Goal: Task Accomplishment & Management: Manage account settings

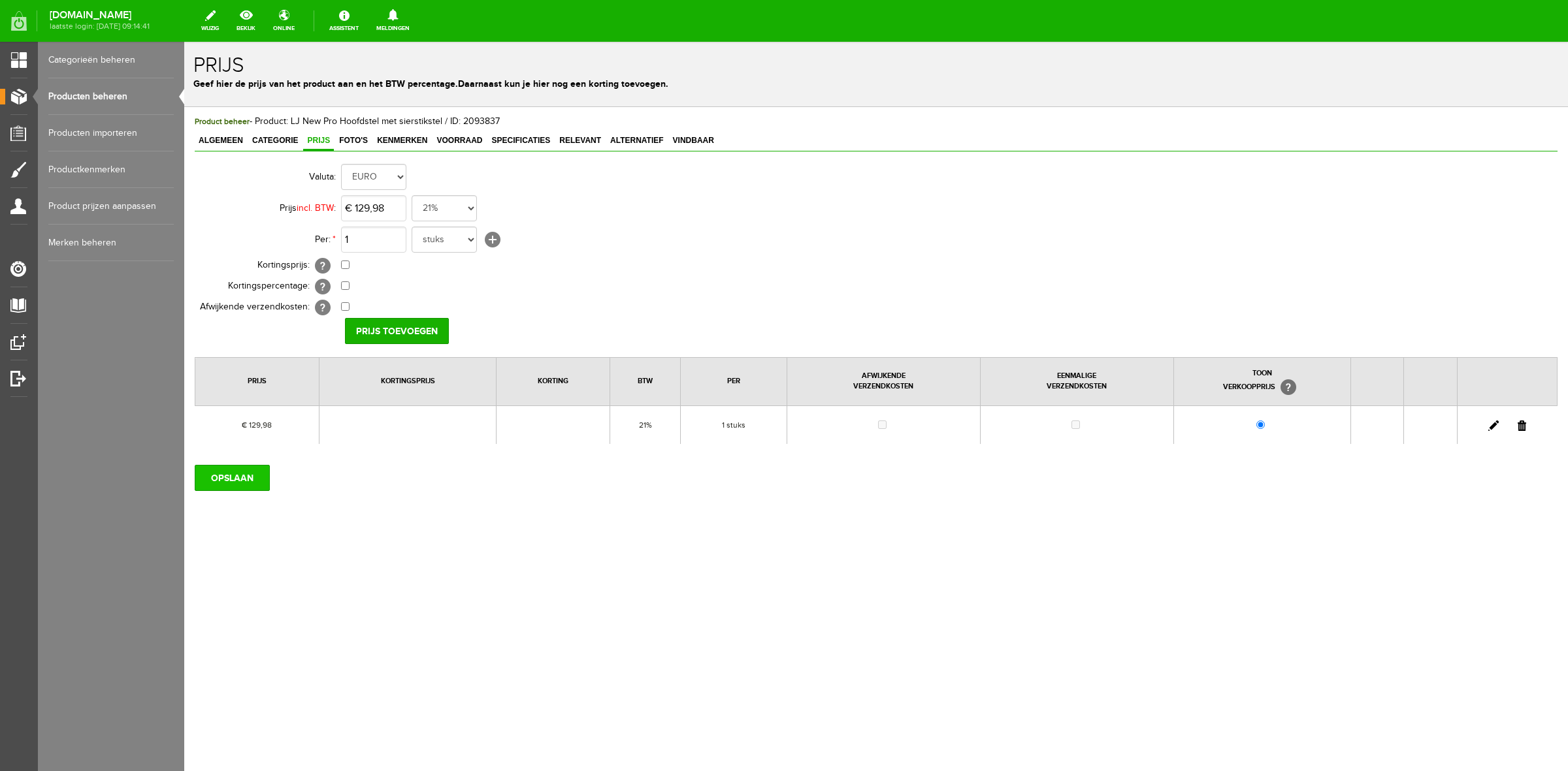
click at [242, 471] on input "OPSLAAN" at bounding box center [232, 478] width 75 height 26
click at [605, 138] on div "Algemeen Categorie Prijs Foto's Kenmerken Voorraad Specificaties Relevant Alter…" at bounding box center [876, 141] width 1363 height 19
click at [590, 138] on span "Relevant" at bounding box center [580, 141] width 49 height 9
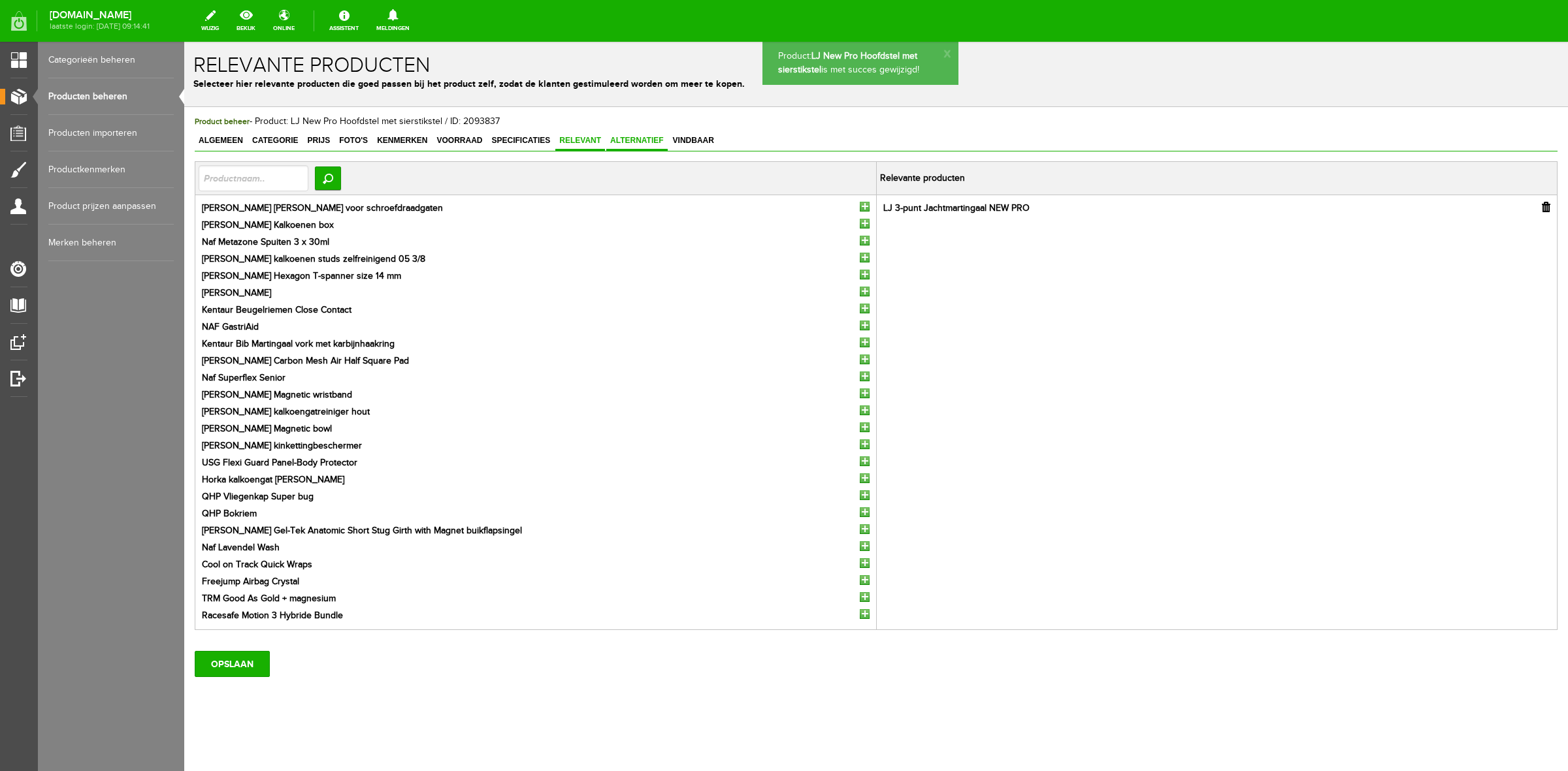
click at [632, 141] on span "Alternatief" at bounding box center [636, 141] width 62 height 9
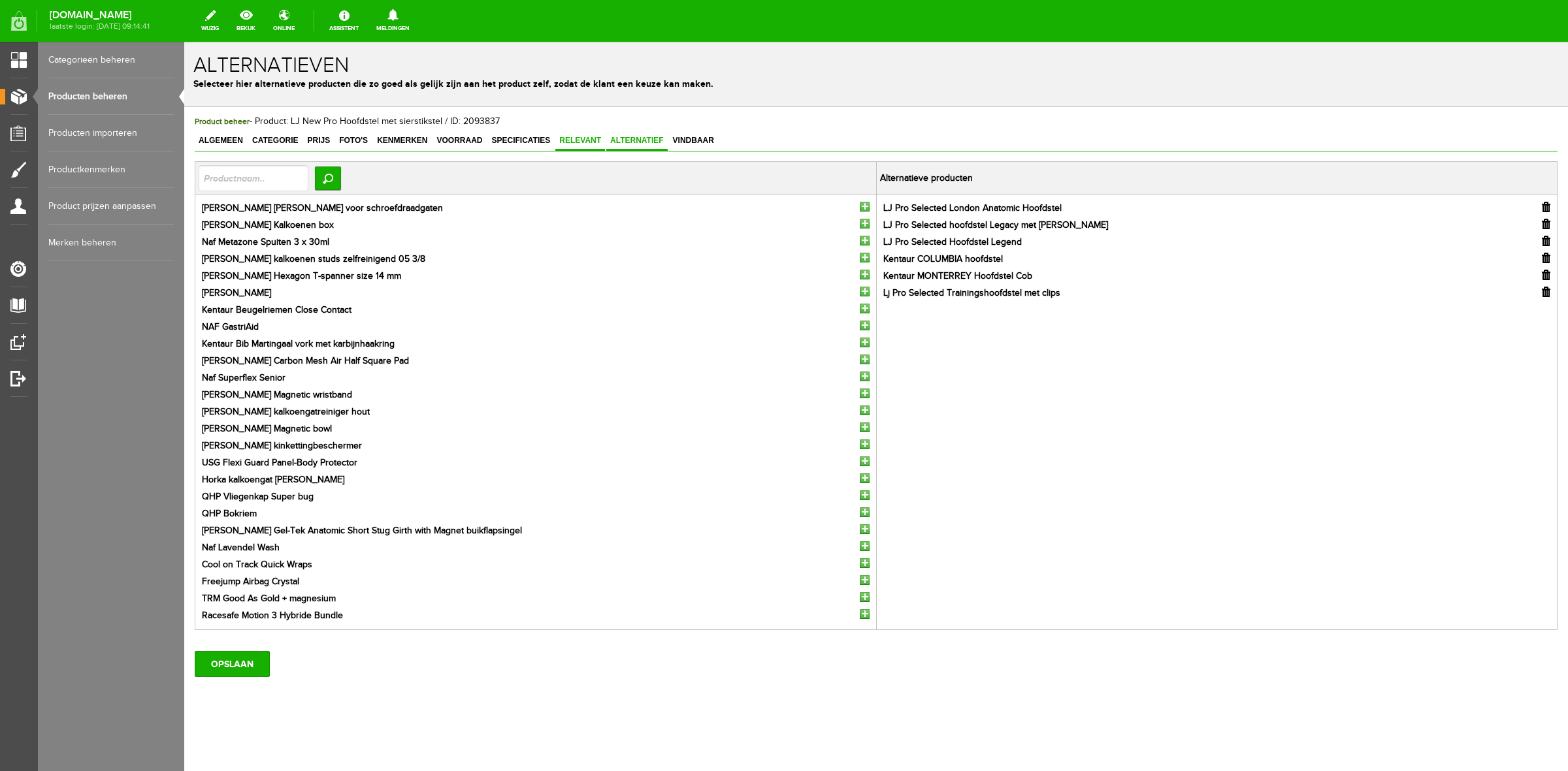
click at [578, 146] on link "Relevant" at bounding box center [580, 141] width 49 height 19
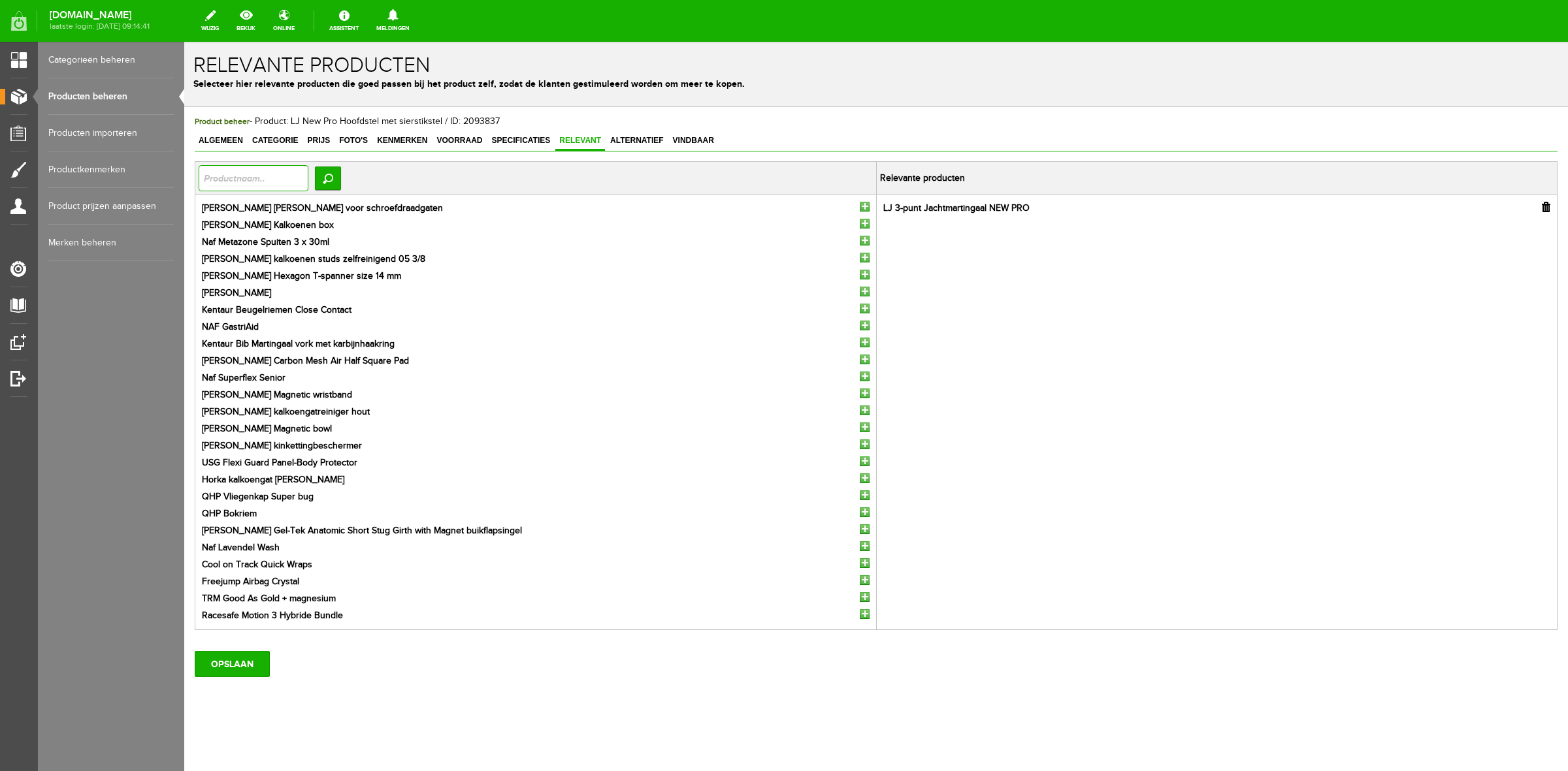
click at [265, 167] on input "text" at bounding box center [253, 178] width 110 height 26
type input "optim"
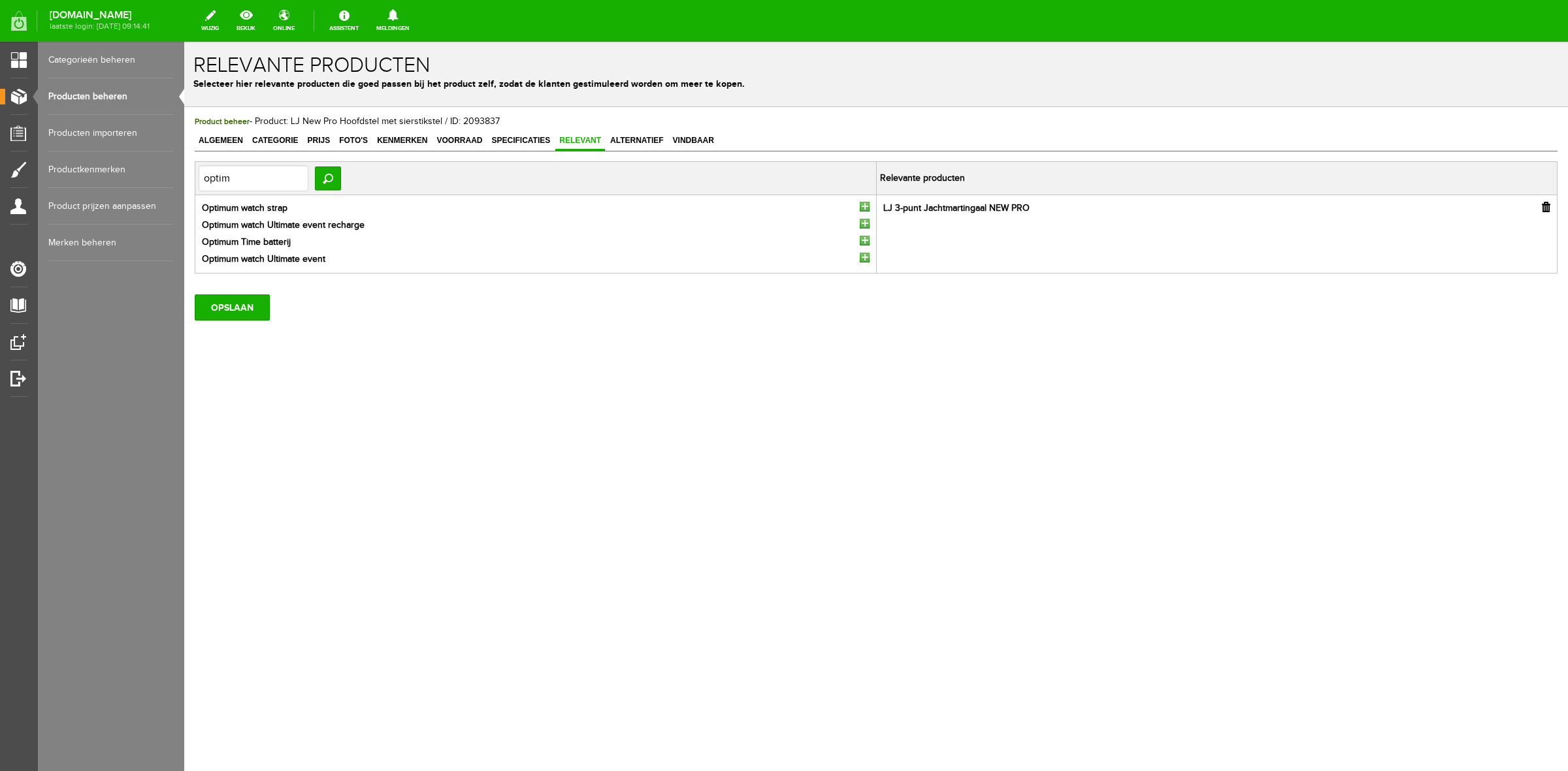
click at [867, 259] on input "button" at bounding box center [865, 257] width 9 height 9
click at [308, 174] on input "optim" at bounding box center [253, 178] width 110 height 26
type input "[PERSON_NAME]"
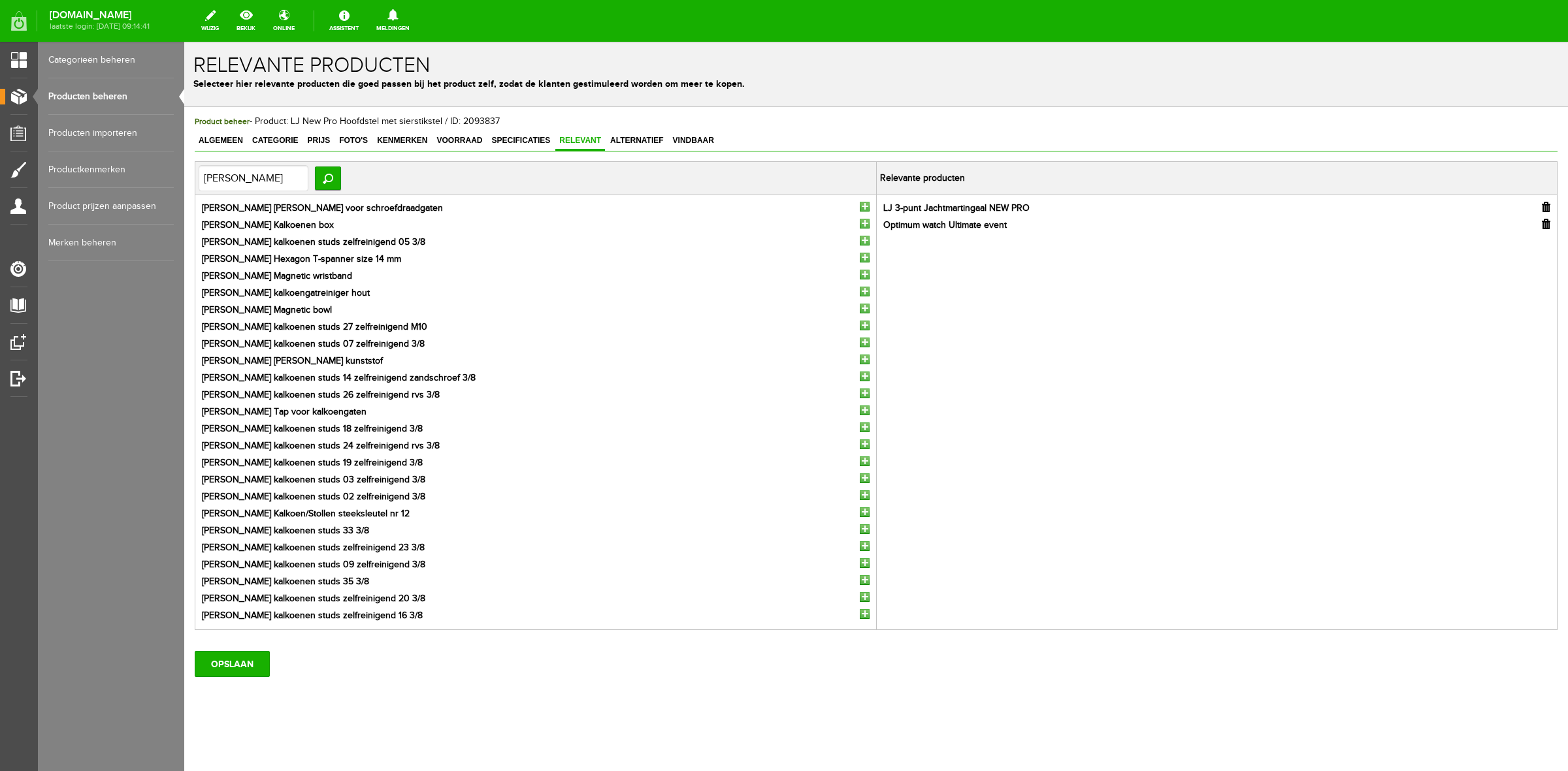
click at [860, 392] on input "button" at bounding box center [865, 393] width 9 height 9
click at [308, 173] on input "[PERSON_NAME]" at bounding box center [253, 178] width 110 height 26
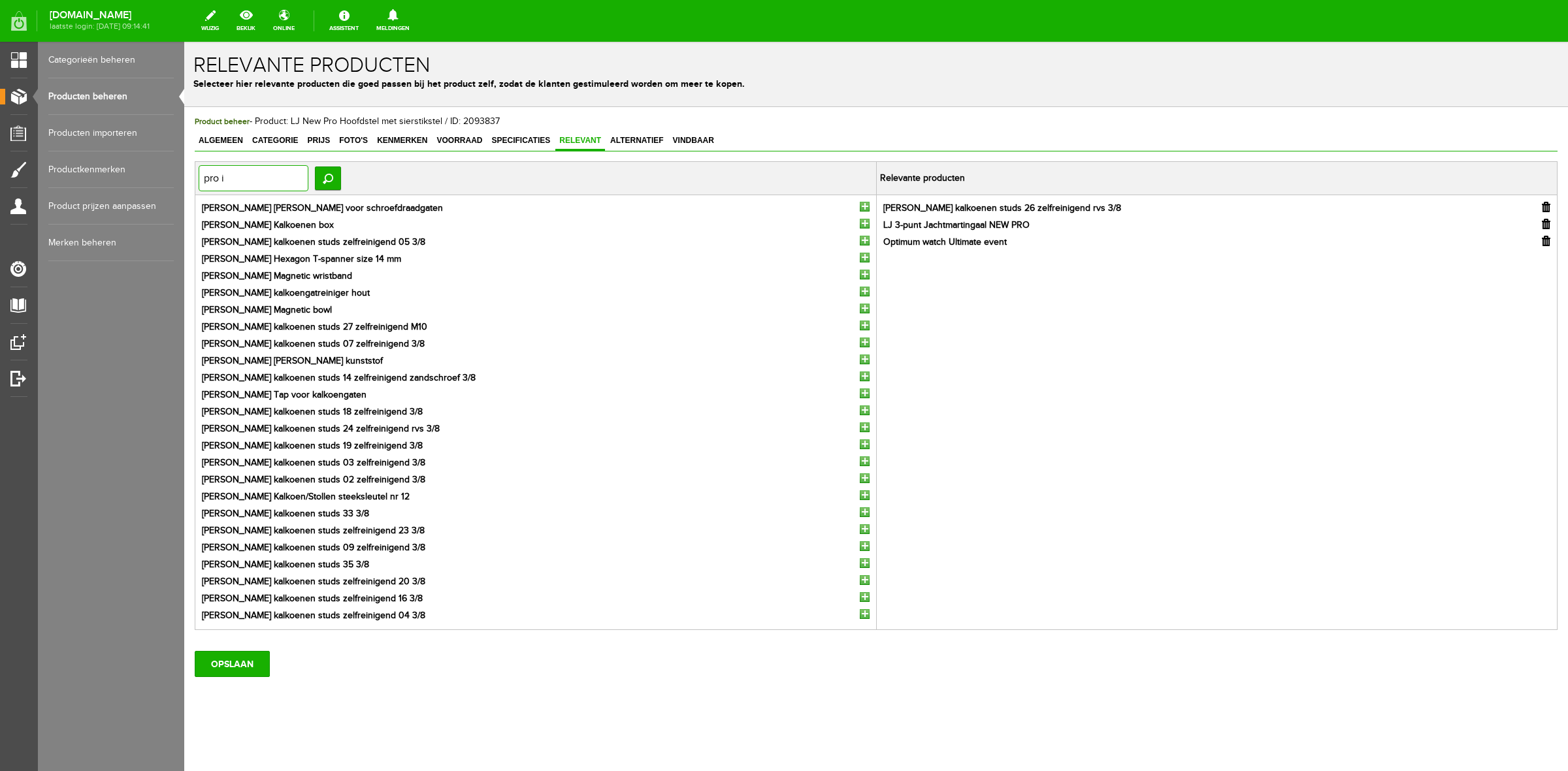
type input "pro ii"
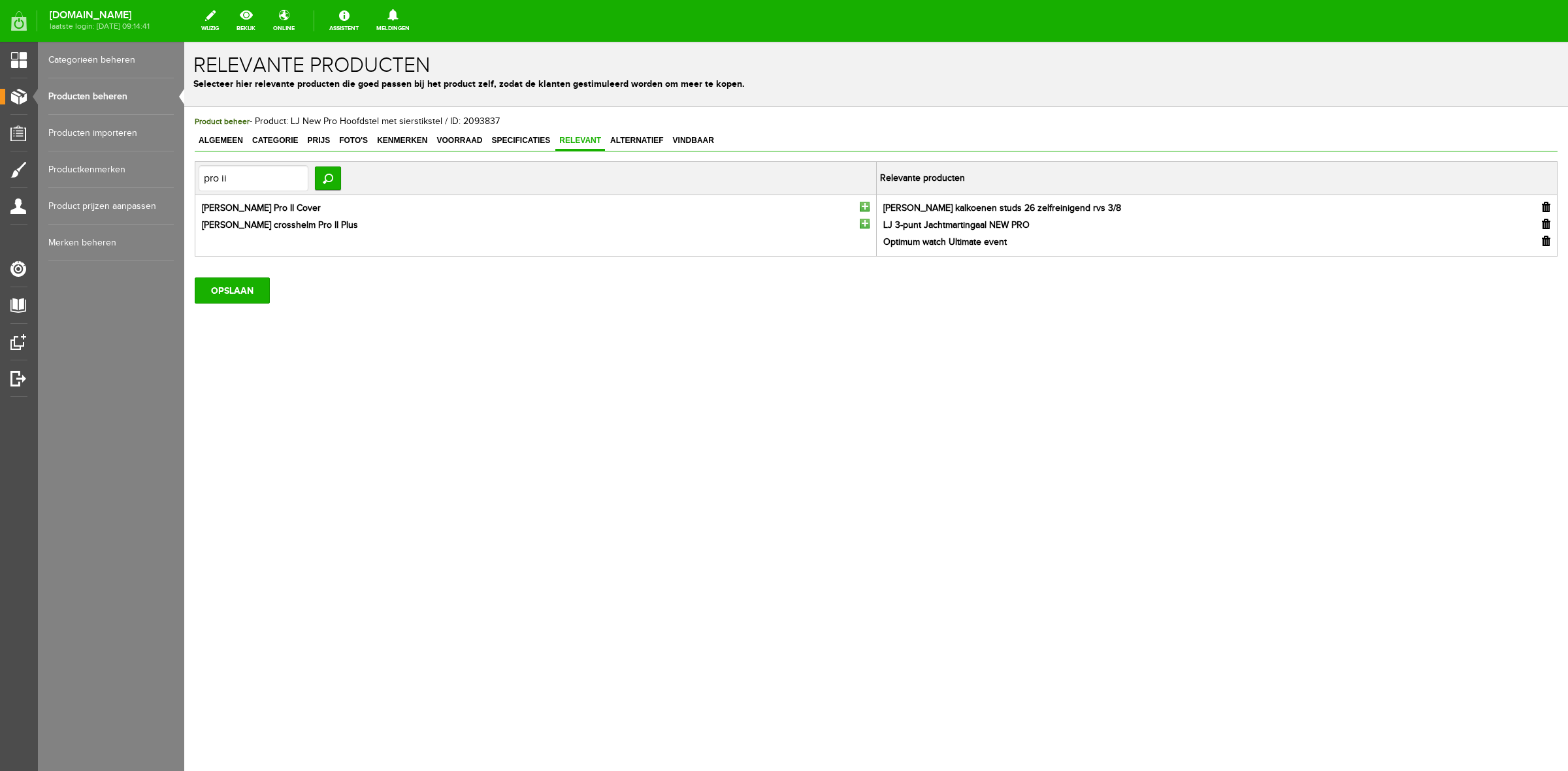
click at [864, 227] on input "button" at bounding box center [865, 223] width 9 height 9
click at [255, 191] on input "pro ii" at bounding box center [253, 178] width 110 height 26
type input "motion"
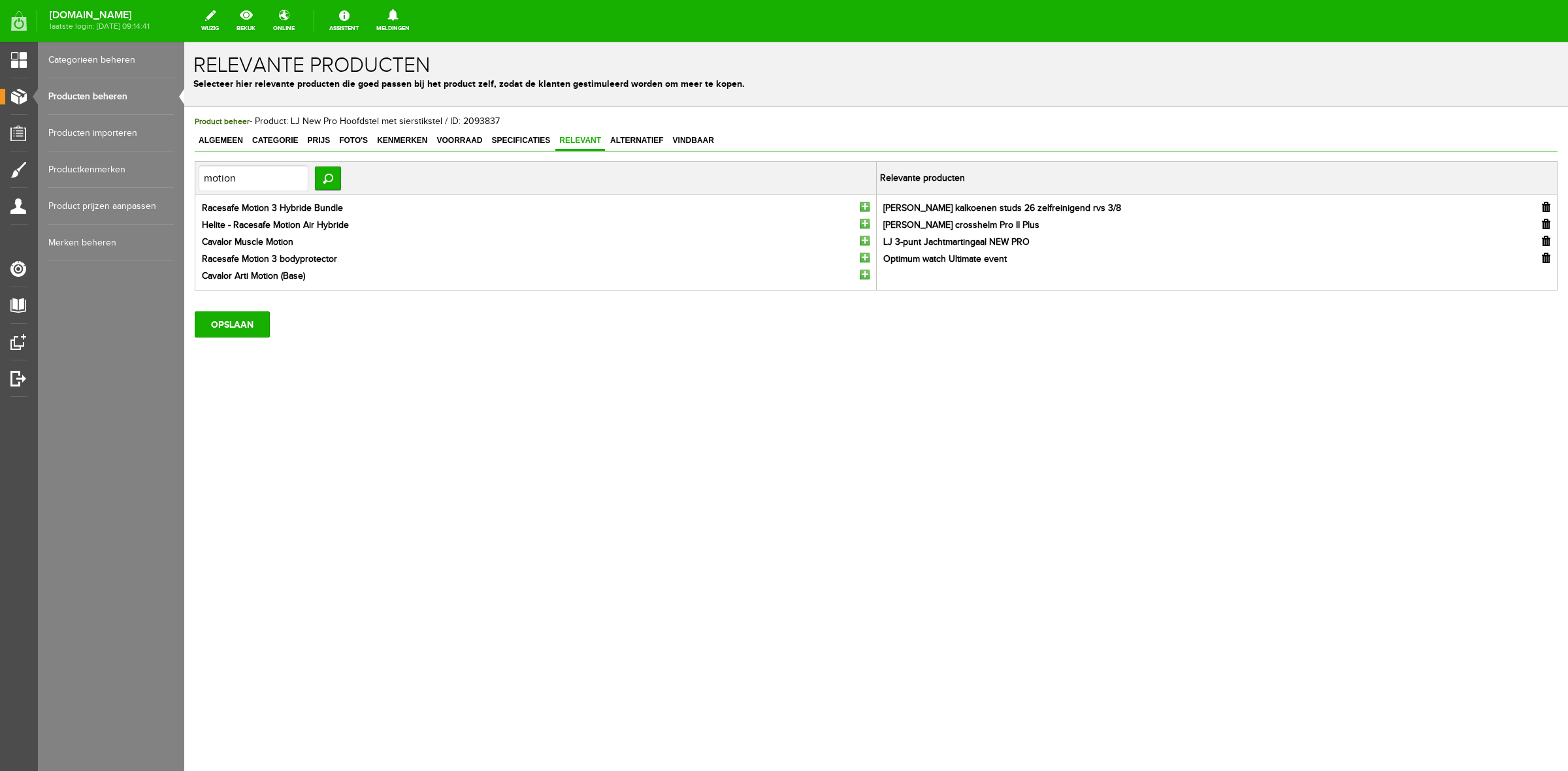
click at [865, 256] on input "button" at bounding box center [865, 257] width 9 height 9
click at [249, 332] on input "OPSLAAN" at bounding box center [232, 324] width 75 height 26
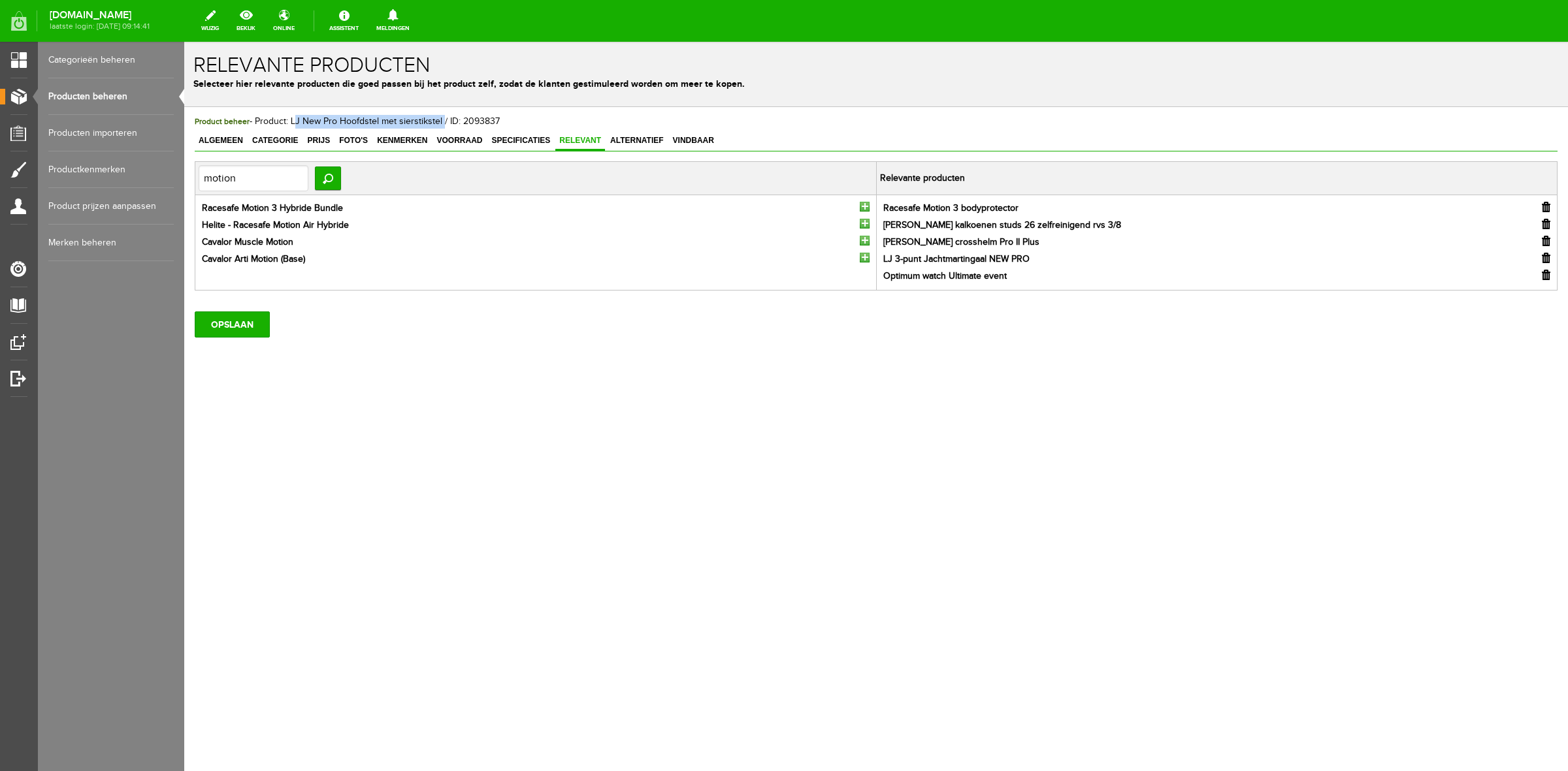
drag, startPoint x: 290, startPoint y: 115, endPoint x: 439, endPoint y: 126, distance: 149.4
click at [439, 126] on div "Product beheer - Product: LJ New Pro Hoofdstel met sierstikstel / ID: 2093837" at bounding box center [876, 122] width 1363 height 14
copy span "LJ New Pro Hoofdstel met sierstikstel"
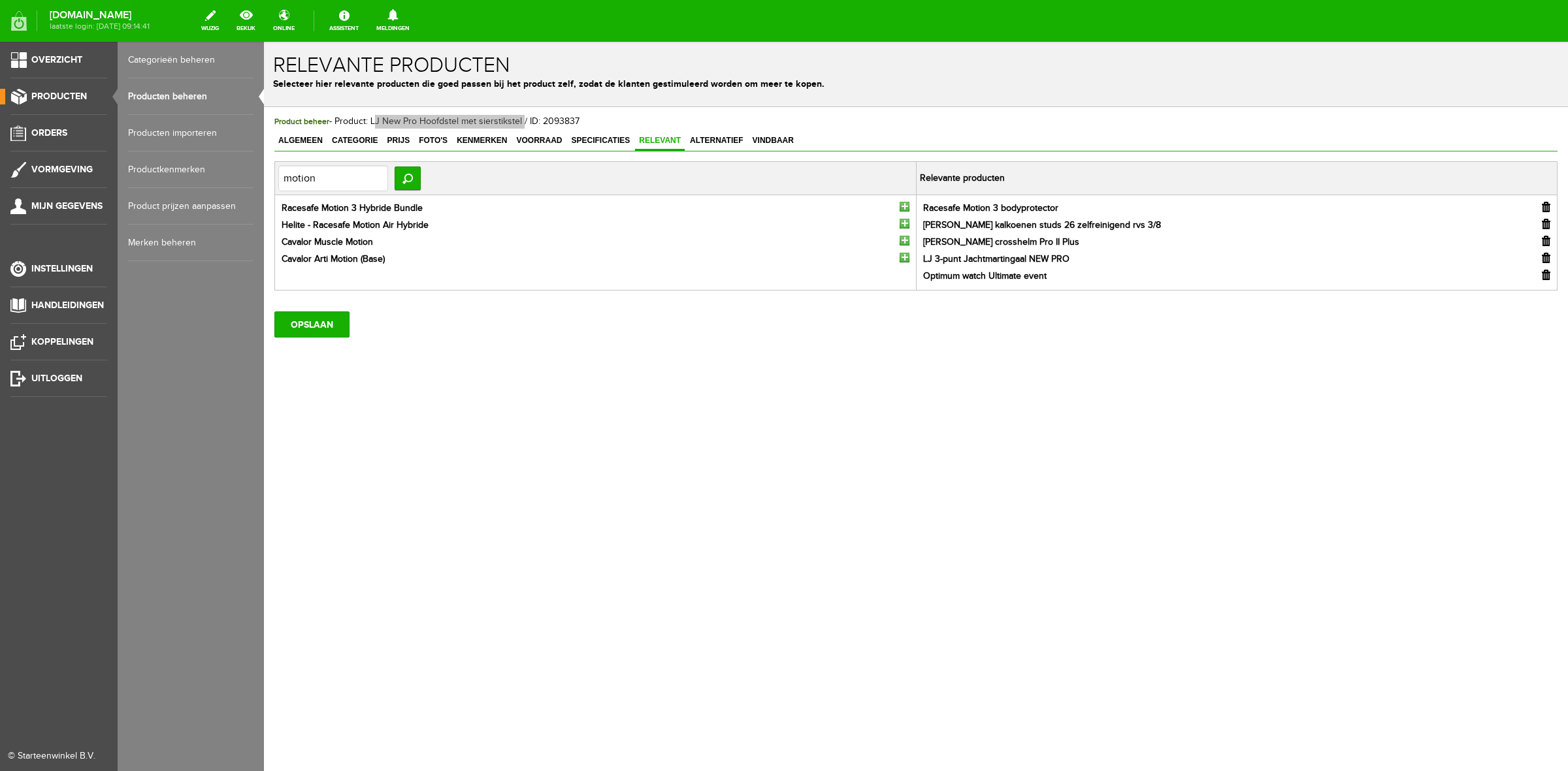
click at [43, 89] on link "Producten" at bounding box center [53, 96] width 107 height 16
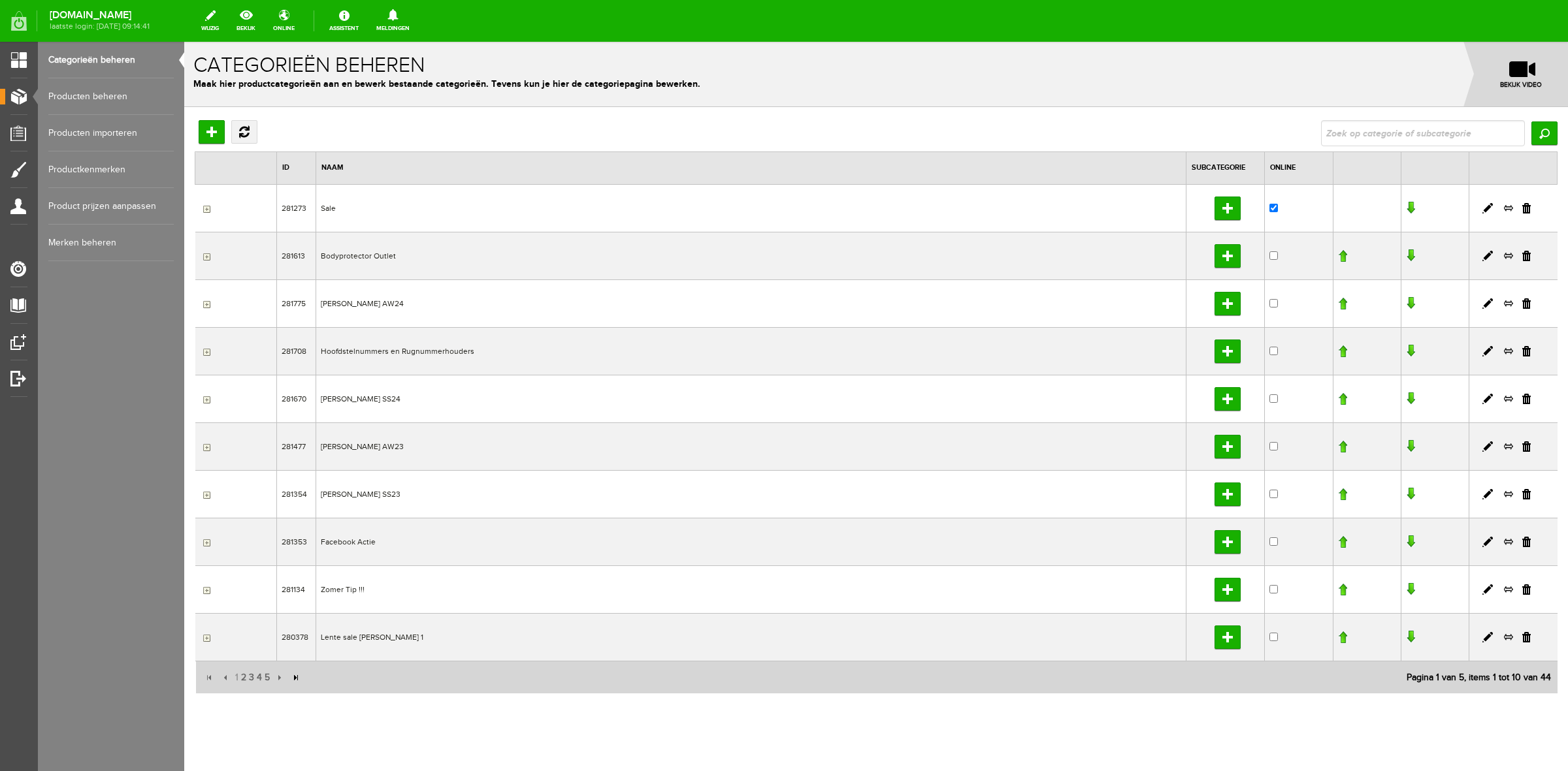
click at [299, 681] on input "button" at bounding box center [295, 678] width 14 height 14
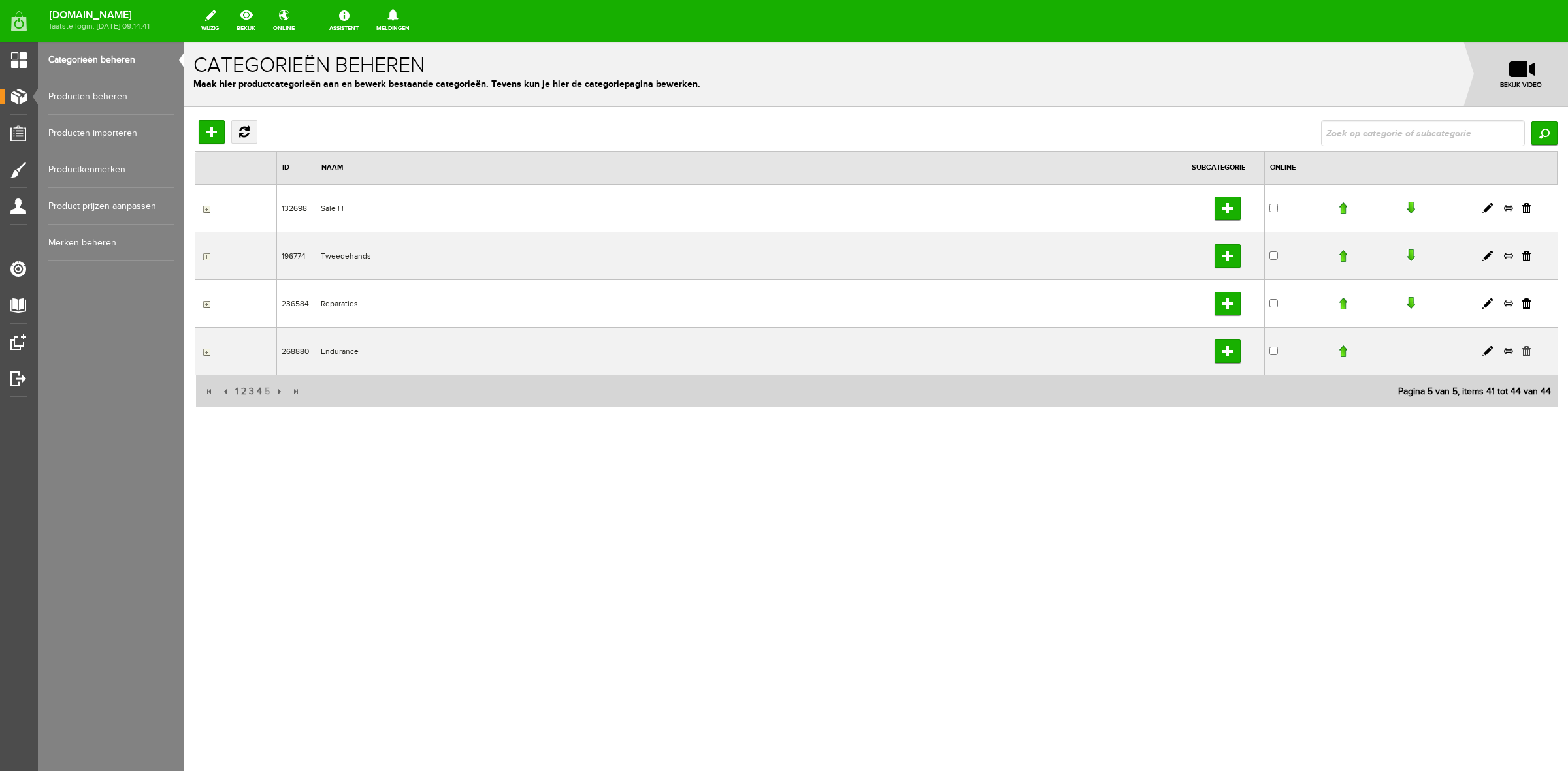
click at [1525, 356] on link at bounding box center [1526, 351] width 9 height 10
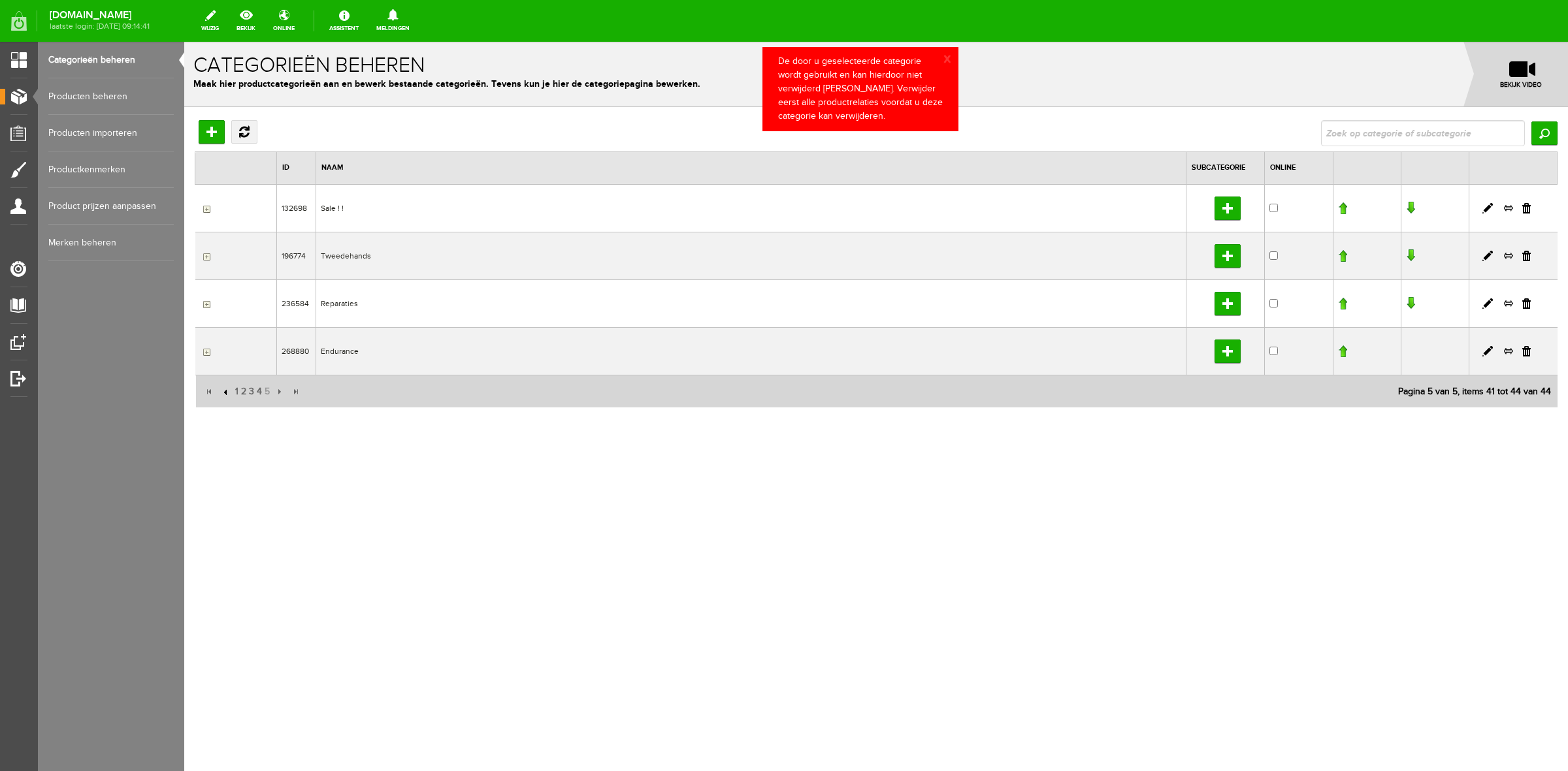
click at [227, 392] on input "button" at bounding box center [226, 391] width 14 height 14
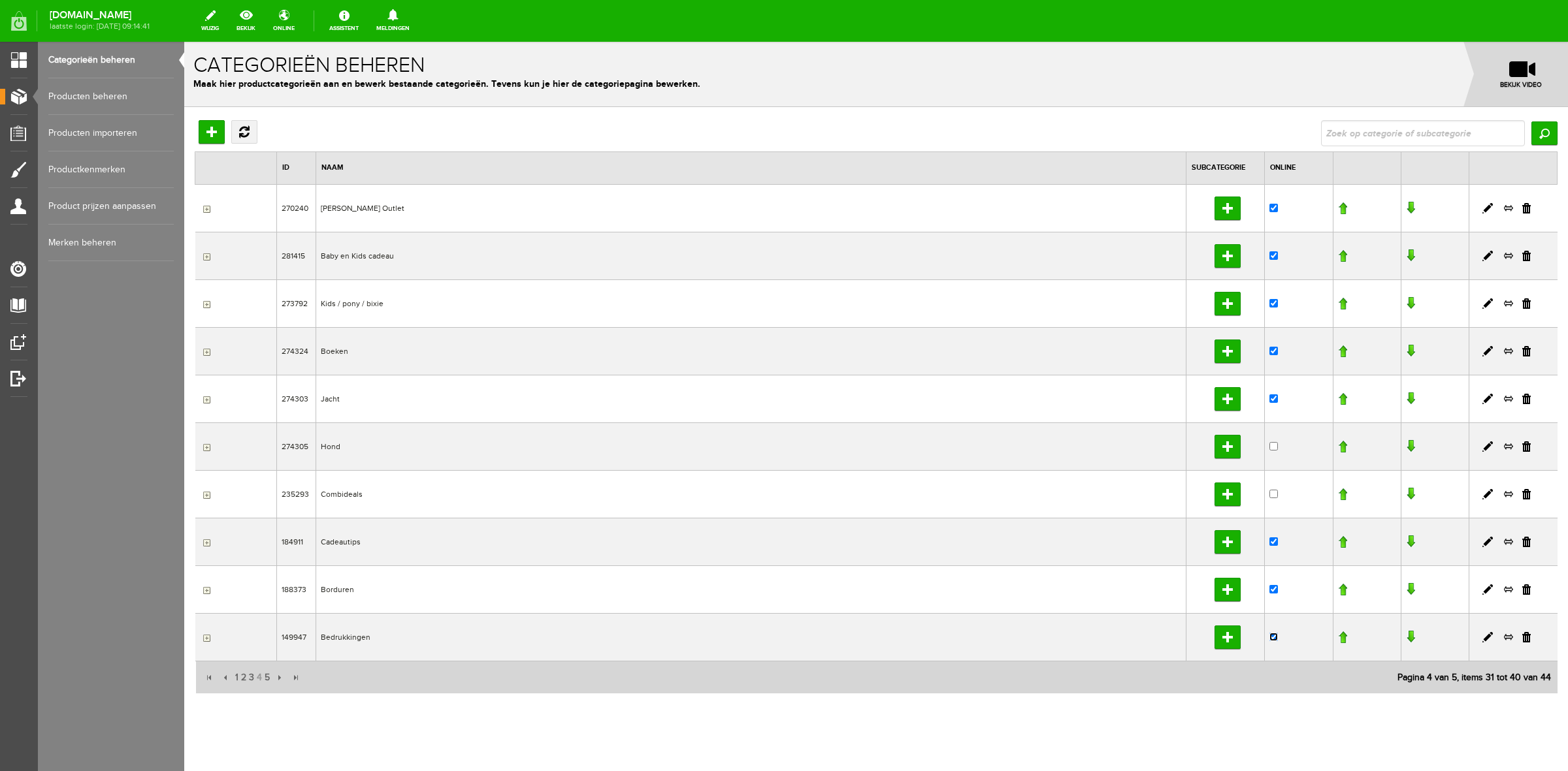
click at [1269, 638] on input "checkbox" at bounding box center [1273, 637] width 9 height 9
checkbox input "false"
click at [1269, 592] on input "checkbox" at bounding box center [1273, 589] width 9 height 9
checkbox input "false"
click at [90, 60] on link "Categorieën beheren" at bounding box center [110, 60] width 125 height 37
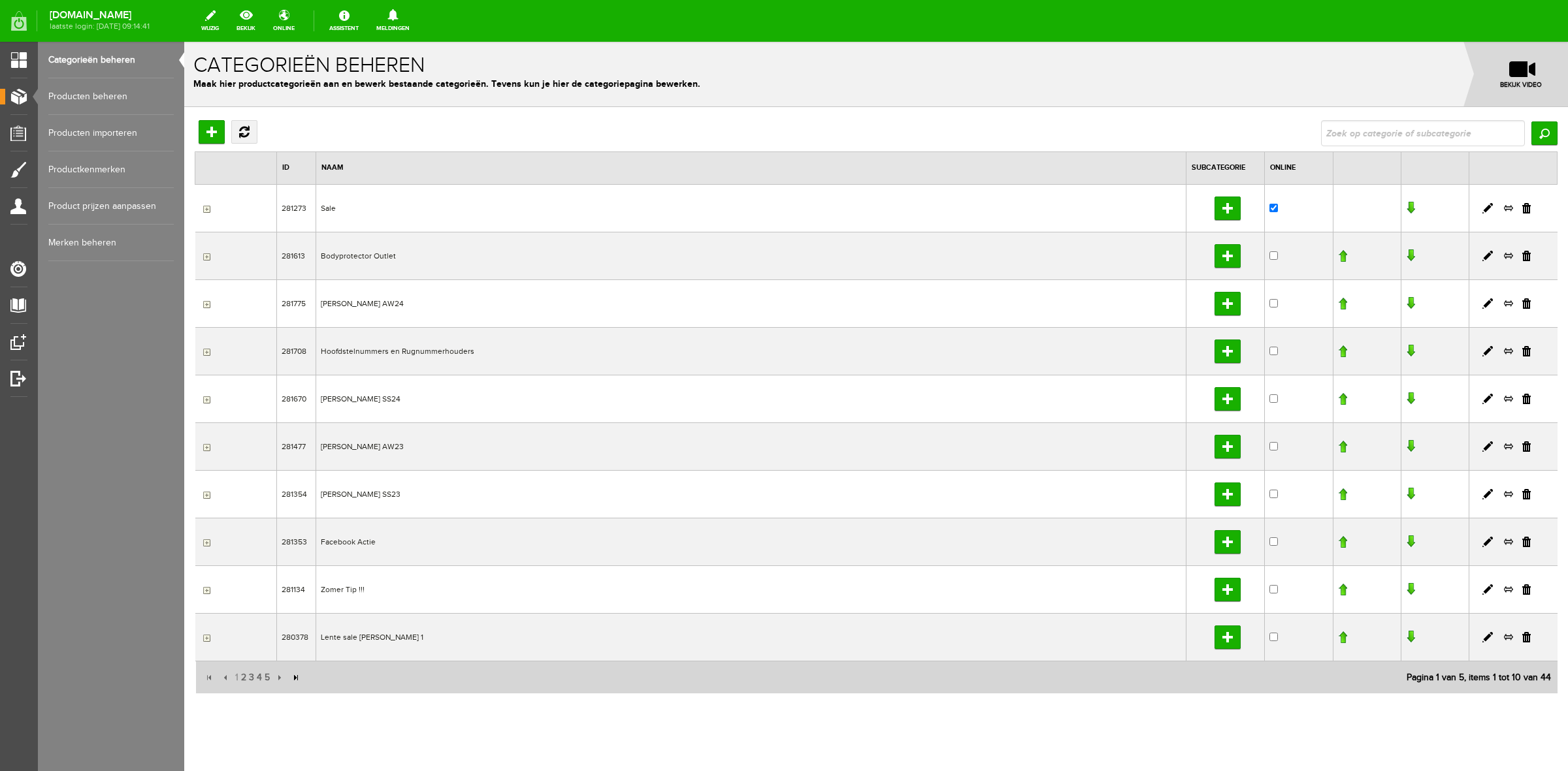
click at [295, 682] on input "button" at bounding box center [295, 678] width 14 height 14
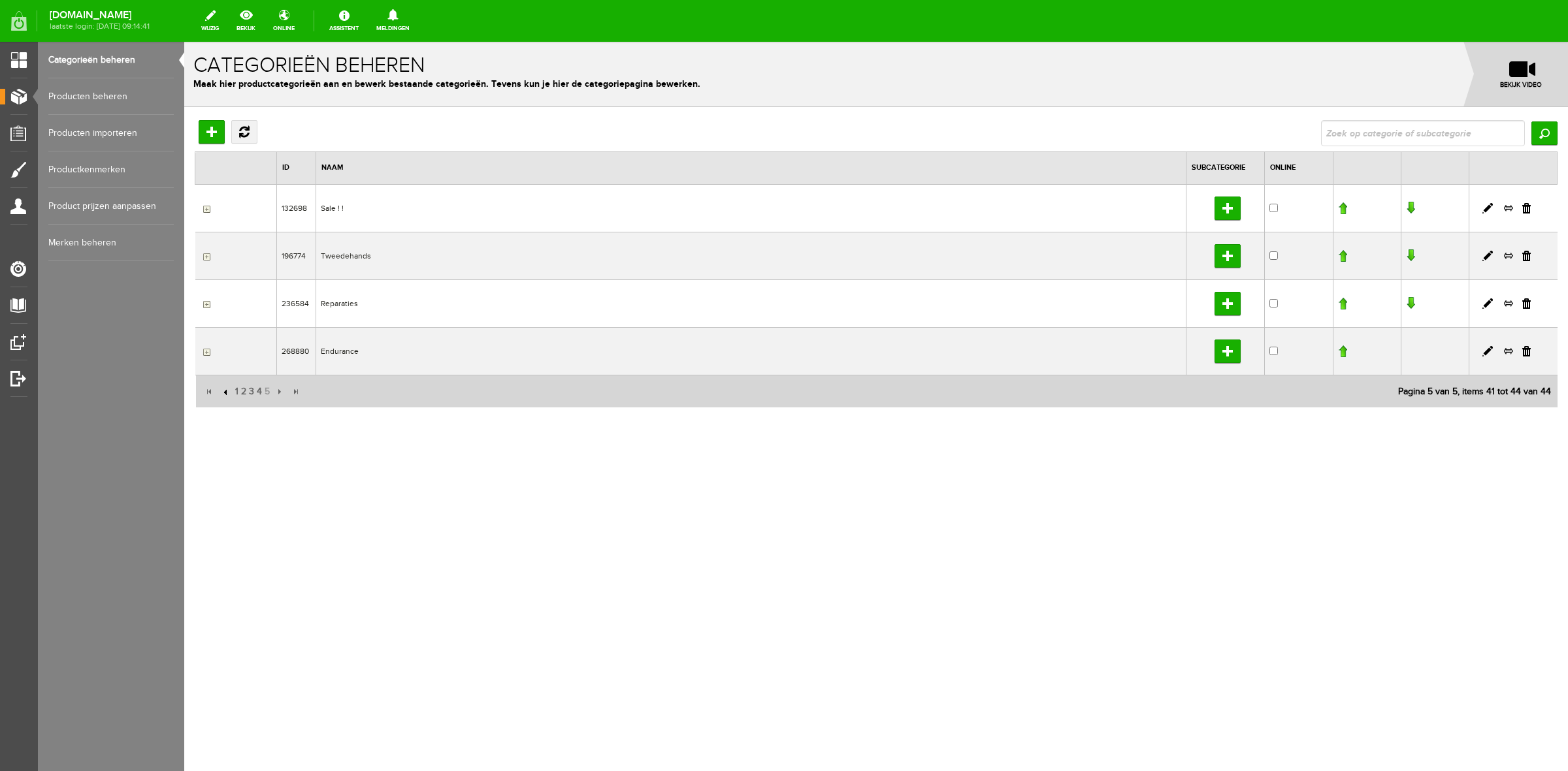
click at [227, 389] on input "button" at bounding box center [226, 391] width 14 height 14
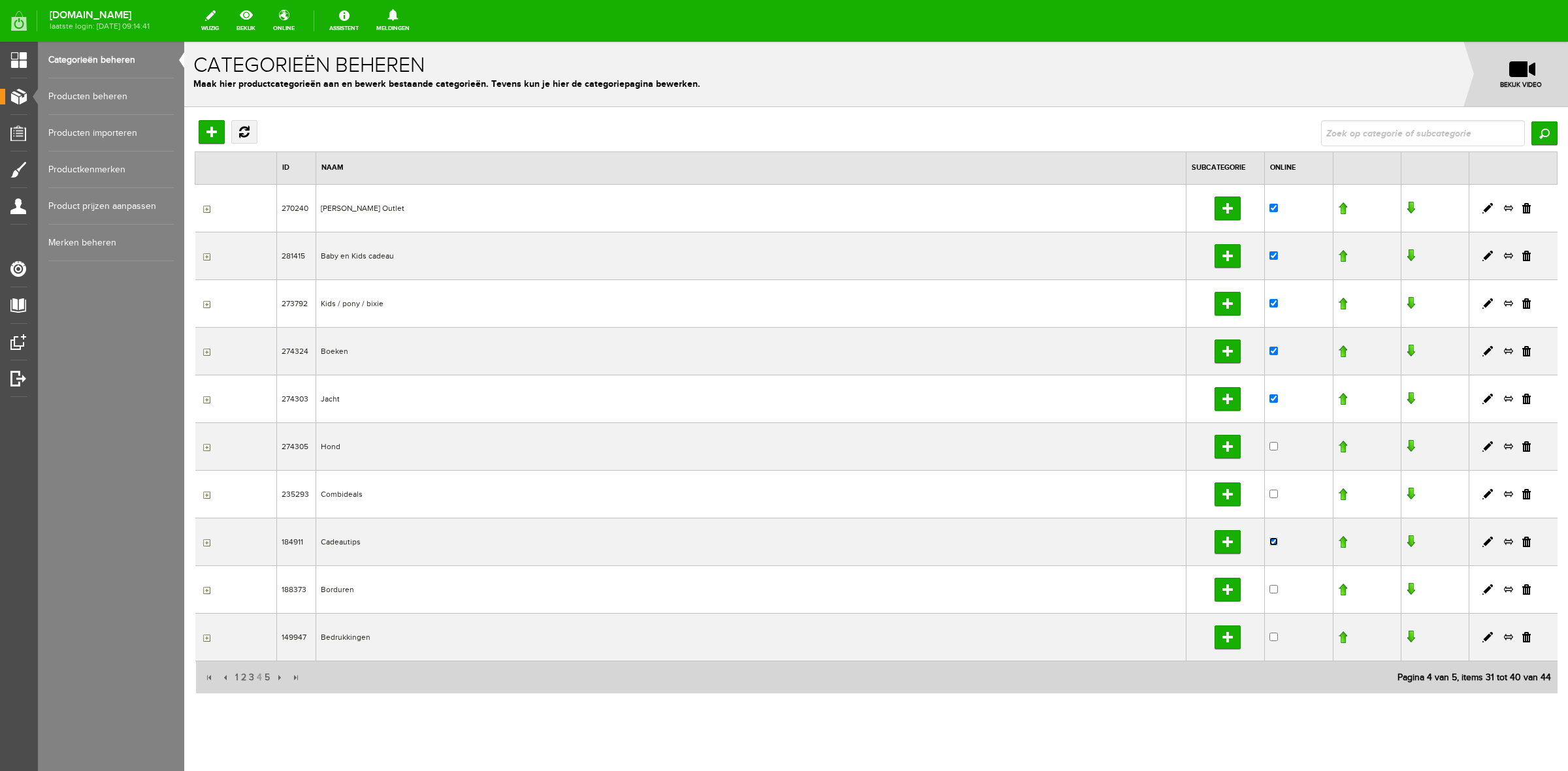
click at [1269, 544] on input "checkbox" at bounding box center [1273, 542] width 9 height 9
checkbox input "false"
click at [1269, 207] on input "checkbox" at bounding box center [1273, 208] width 9 height 9
checkbox input "false"
